Goal: Task Accomplishment & Management: Manage account settings

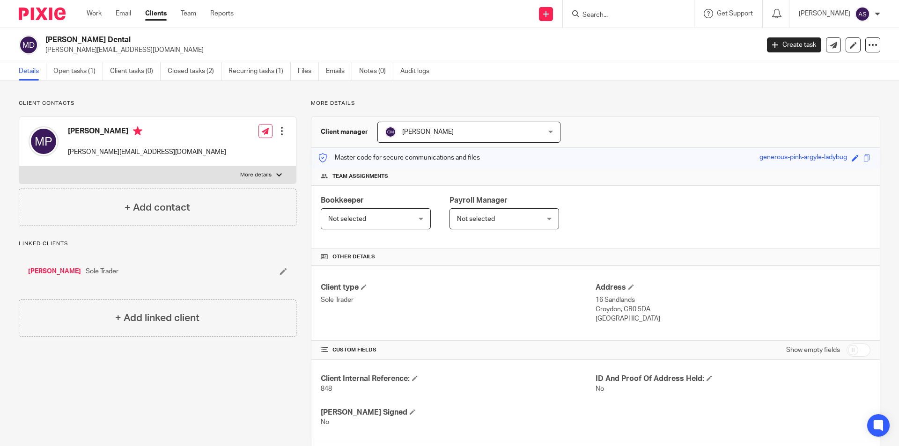
click at [25, 16] on img at bounding box center [42, 13] width 47 height 13
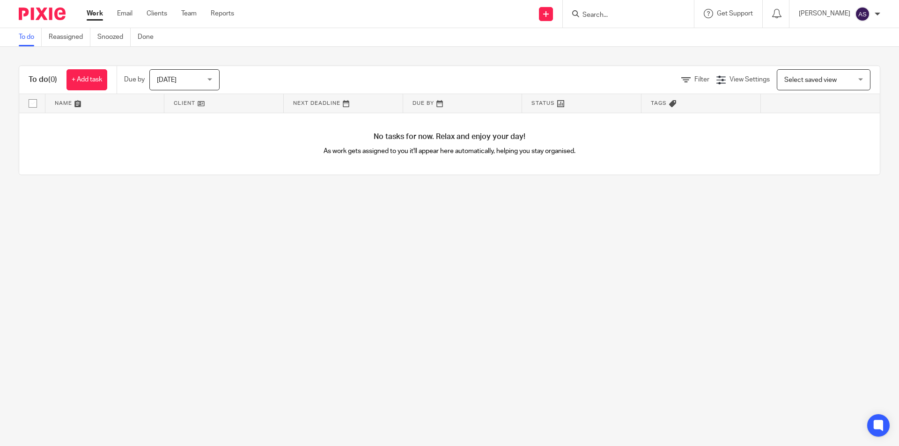
click at [182, 75] on span "Today" at bounding box center [182, 80] width 50 height 20
click at [288, 259] on main "To do Reassigned Snoozed Done To do (0) + Add task Due by Today Today Today Tom…" at bounding box center [449, 223] width 899 height 446
click at [650, 3] on div at bounding box center [628, 14] width 131 height 28
click at [651, 7] on div at bounding box center [628, 14] width 131 height 28
click at [649, 14] on input "Search" at bounding box center [624, 15] width 84 height 8
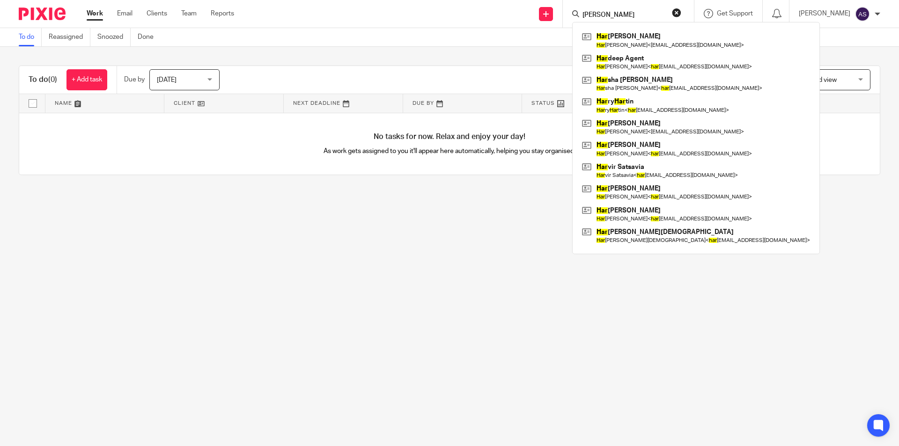
type input "harry"
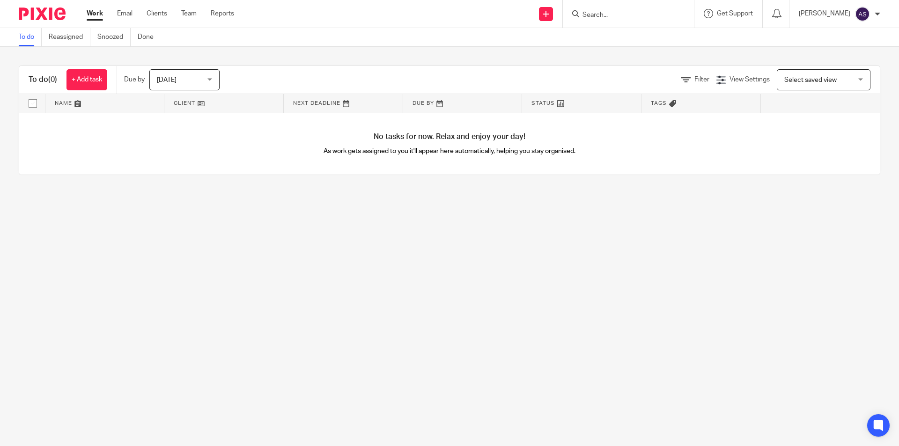
click at [249, 244] on main "To do Reassigned Snoozed Done To do (0) + Add task Due by Today Today Today Tom…" at bounding box center [449, 223] width 899 height 446
click at [844, 12] on p "[PERSON_NAME]" at bounding box center [825, 13] width 52 height 9
click at [827, 66] on span "Logout" at bounding box center [837, 65] width 21 height 7
